Goal: Task Accomplishment & Management: Complete application form

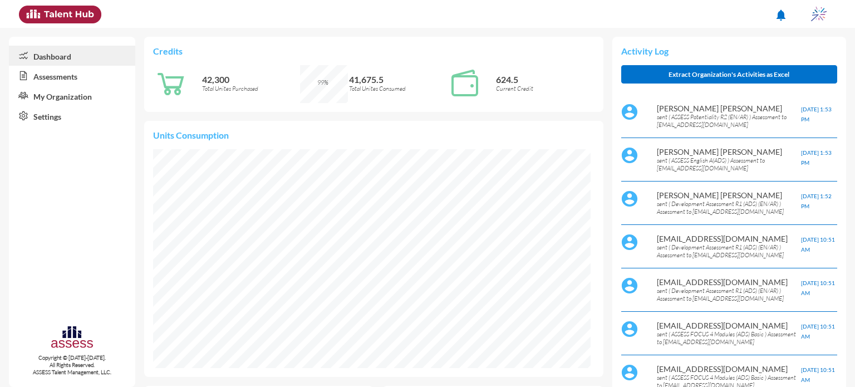
scroll to position [219, 437]
click at [77, 82] on link "Assessments" at bounding box center [72, 76] width 126 height 20
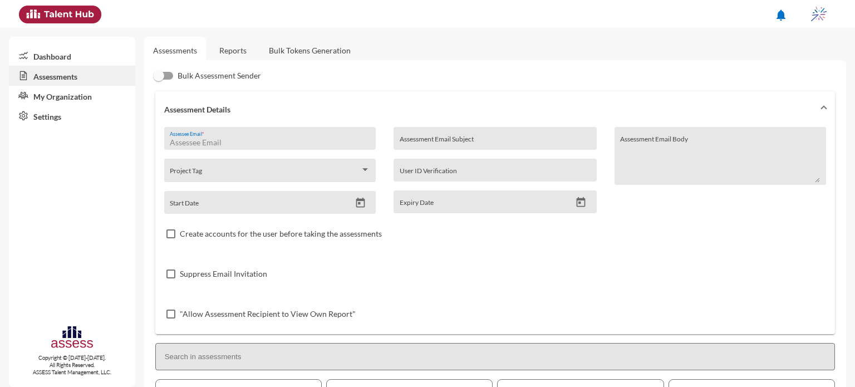
click at [249, 142] on input "Assessee Email *" at bounding box center [270, 142] width 200 height 9
type input "[EMAIL_ADDRESS][DOMAIN_NAME]"
click at [429, 142] on input "Assessment Email Subject" at bounding box center [495, 142] width 191 height 9
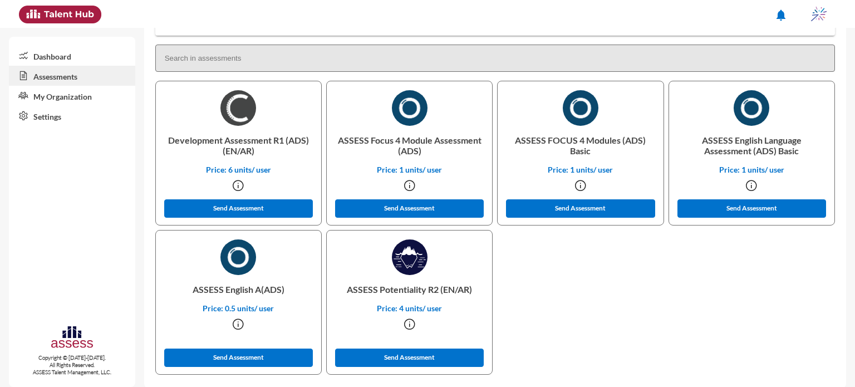
scroll to position [309, 0]
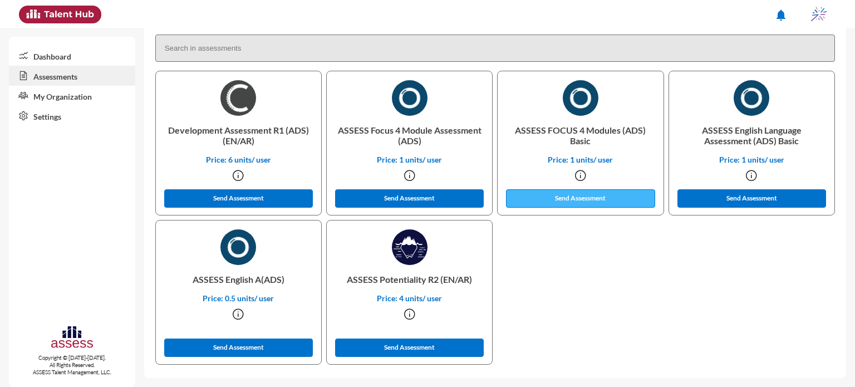
click at [551, 199] on button "Send Assessment" at bounding box center [580, 198] width 149 height 18
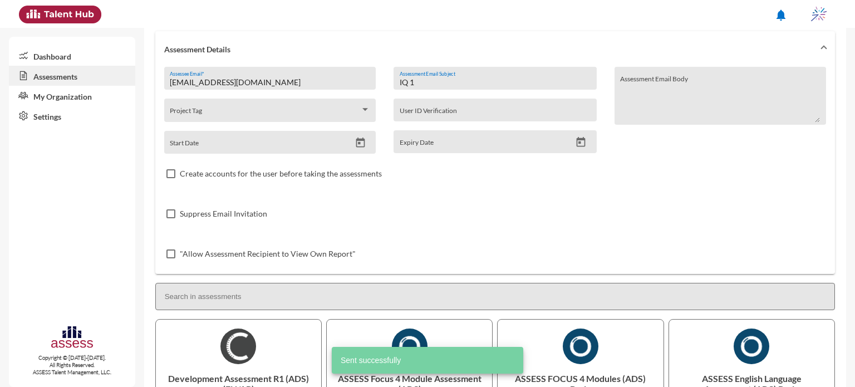
scroll to position [0, 0]
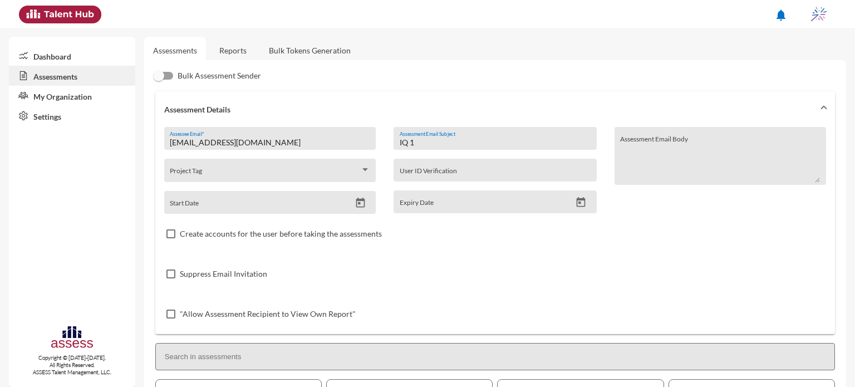
click at [450, 141] on input "IQ 1" at bounding box center [495, 142] width 191 height 9
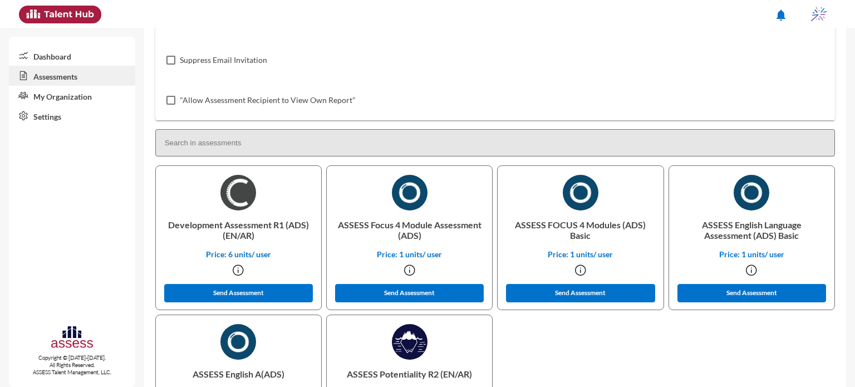
scroll to position [218, 0]
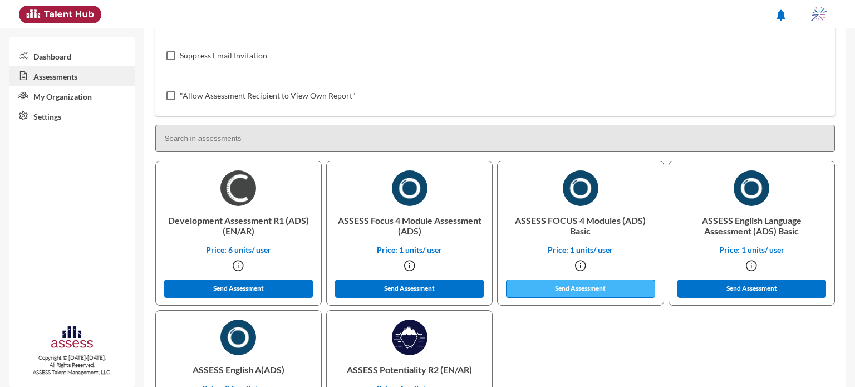
click at [579, 291] on button "Send Assessment" at bounding box center [580, 288] width 149 height 18
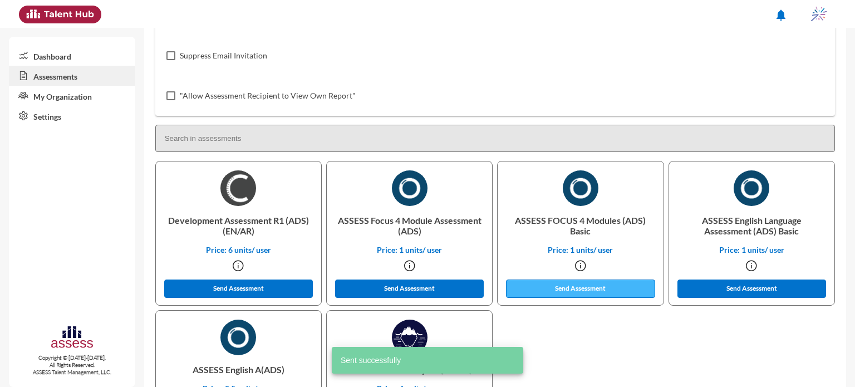
scroll to position [0, 0]
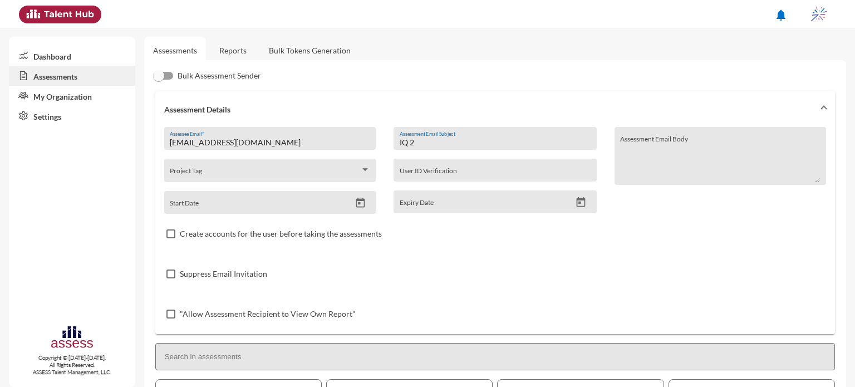
drag, startPoint x: 450, startPoint y: 144, endPoint x: 385, endPoint y: 149, distance: 64.8
click at [385, 149] on div "IQ 2 Assessment Email Subject User ID Verification Expiry Date" at bounding box center [495, 170] width 220 height 87
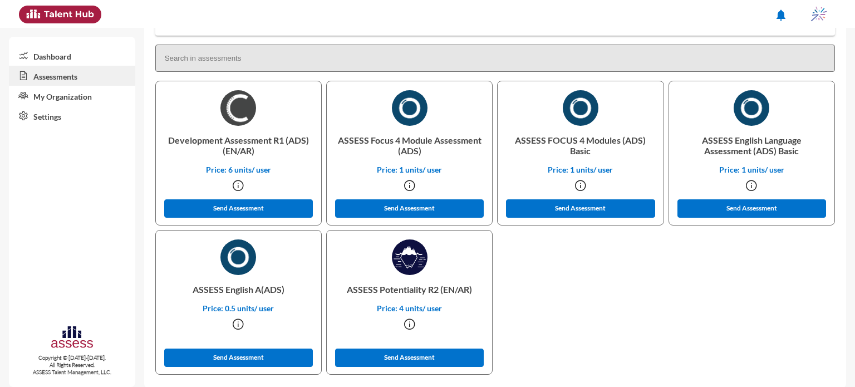
scroll to position [299, 0]
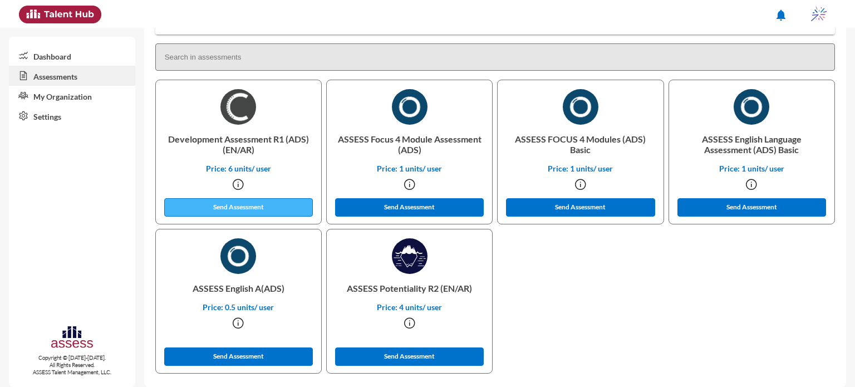
click at [261, 206] on button "Send Assessment" at bounding box center [238, 207] width 149 height 18
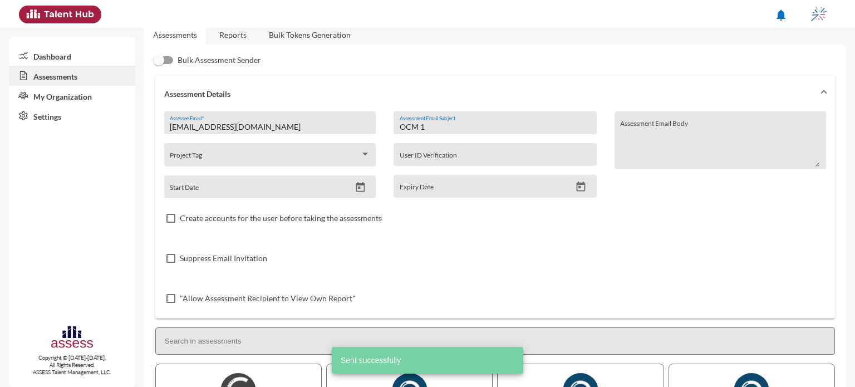
scroll to position [0, 0]
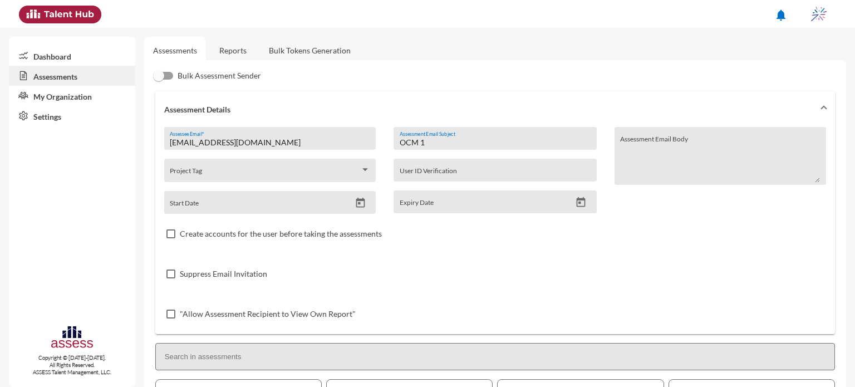
click at [441, 141] on input "OCM 1" at bounding box center [495, 142] width 191 height 9
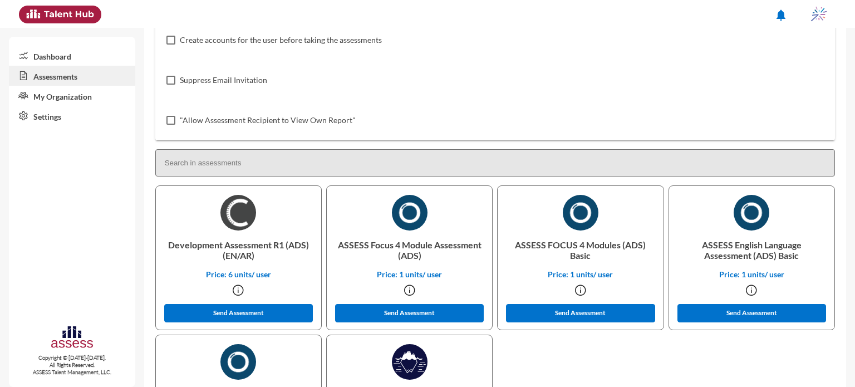
scroll to position [204, 0]
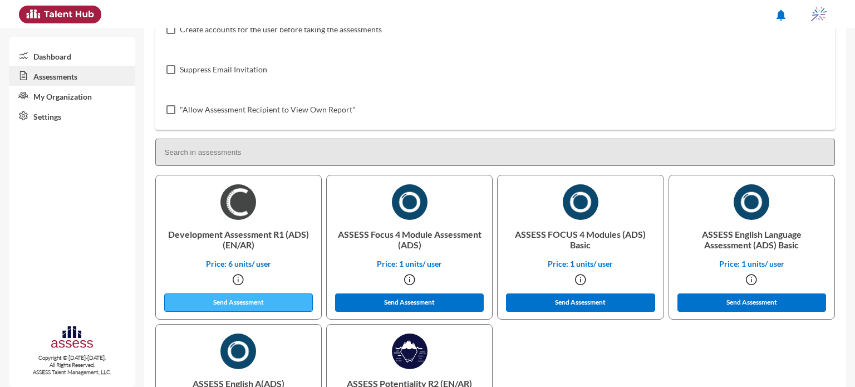
type input "OCM 2"
click at [263, 299] on button "Send Assessment" at bounding box center [238, 302] width 149 height 18
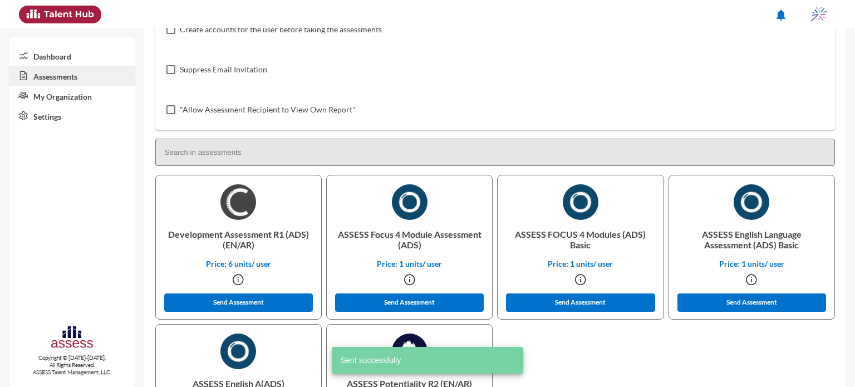
scroll to position [0, 0]
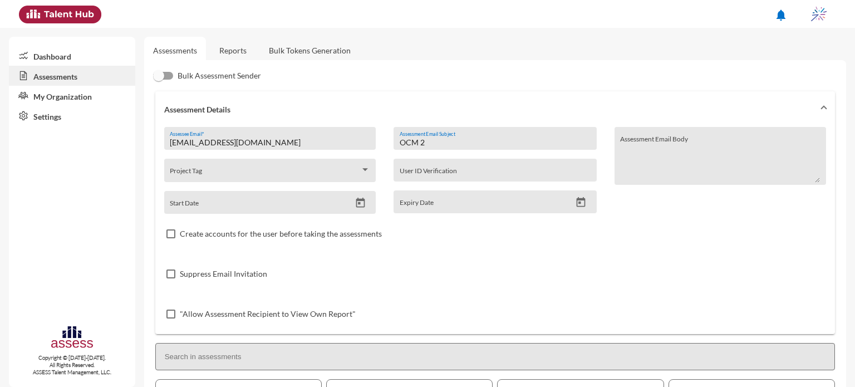
click at [226, 51] on link "Reports" at bounding box center [232, 50] width 45 height 27
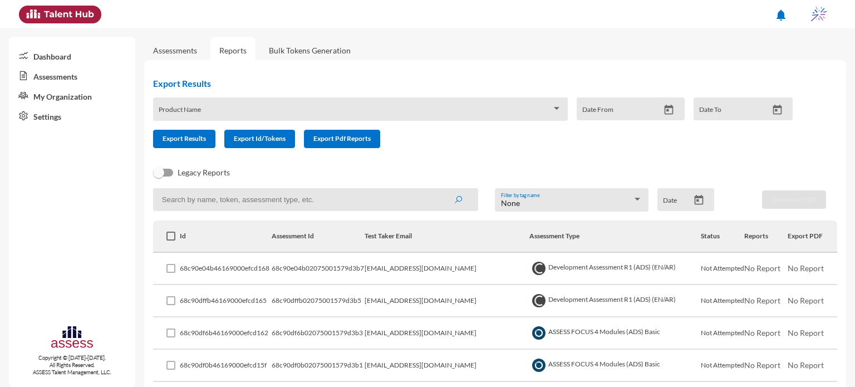
click at [697, 202] on icon "Open calendar" at bounding box center [699, 200] width 12 height 12
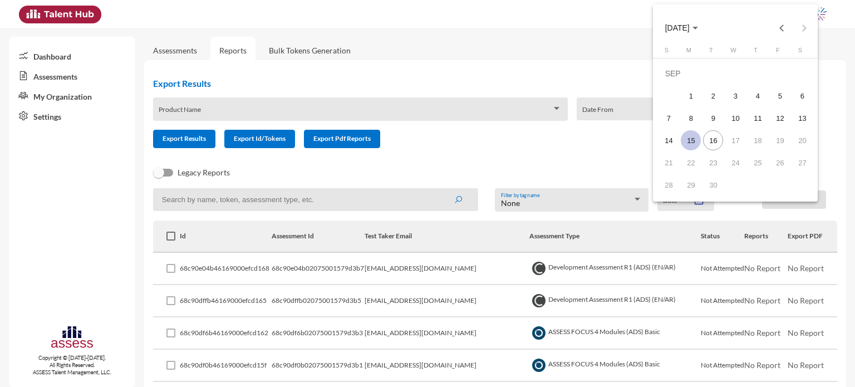
click at [698, 140] on div "15" at bounding box center [691, 140] width 20 height 20
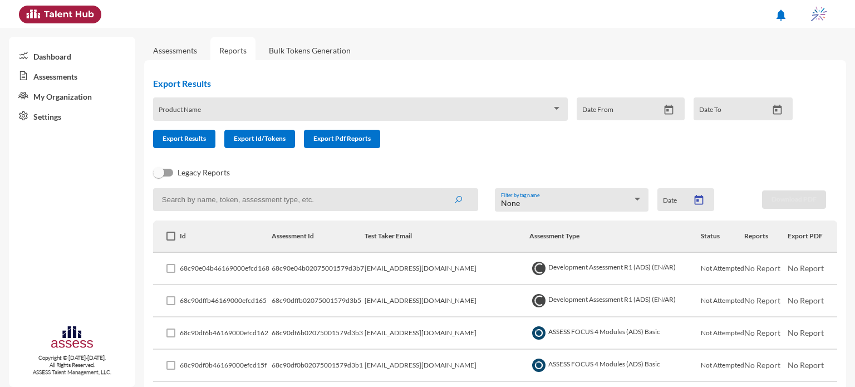
type input "[DATE]"
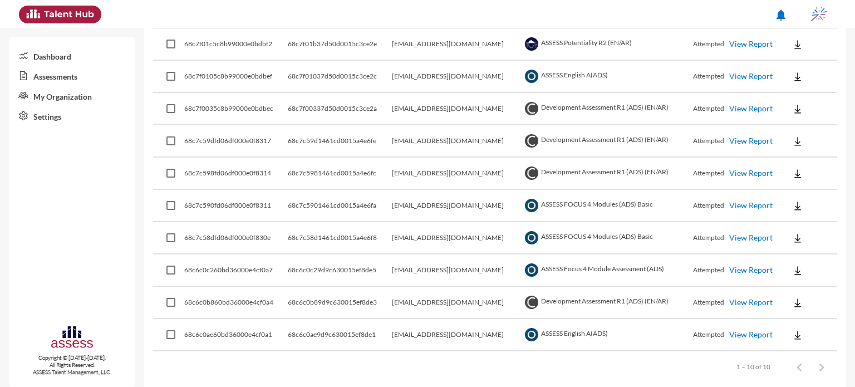
scroll to position [225, 0]
click at [785, 232] on button at bounding box center [798, 237] width 36 height 20
click at [799, 260] on button "EN" at bounding box center [807, 257] width 62 height 21
click at [792, 205] on img at bounding box center [797, 205] width 11 height 11
click at [799, 227] on button "EN" at bounding box center [807, 224] width 62 height 21
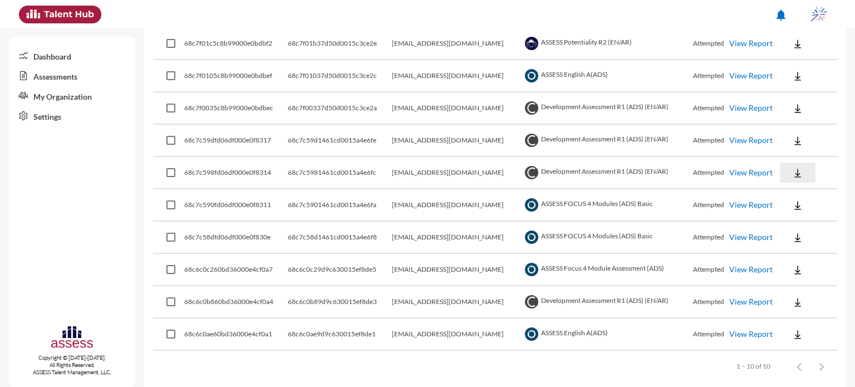
click at [795, 178] on img at bounding box center [797, 173] width 11 height 11
click at [804, 193] on button "OCM / EN" at bounding box center [815, 193] width 78 height 21
click at [799, 142] on img at bounding box center [797, 140] width 11 height 11
click at [804, 164] on button "OCM / EN" at bounding box center [815, 160] width 78 height 21
